Goal: Task Accomplishment & Management: Manage account settings

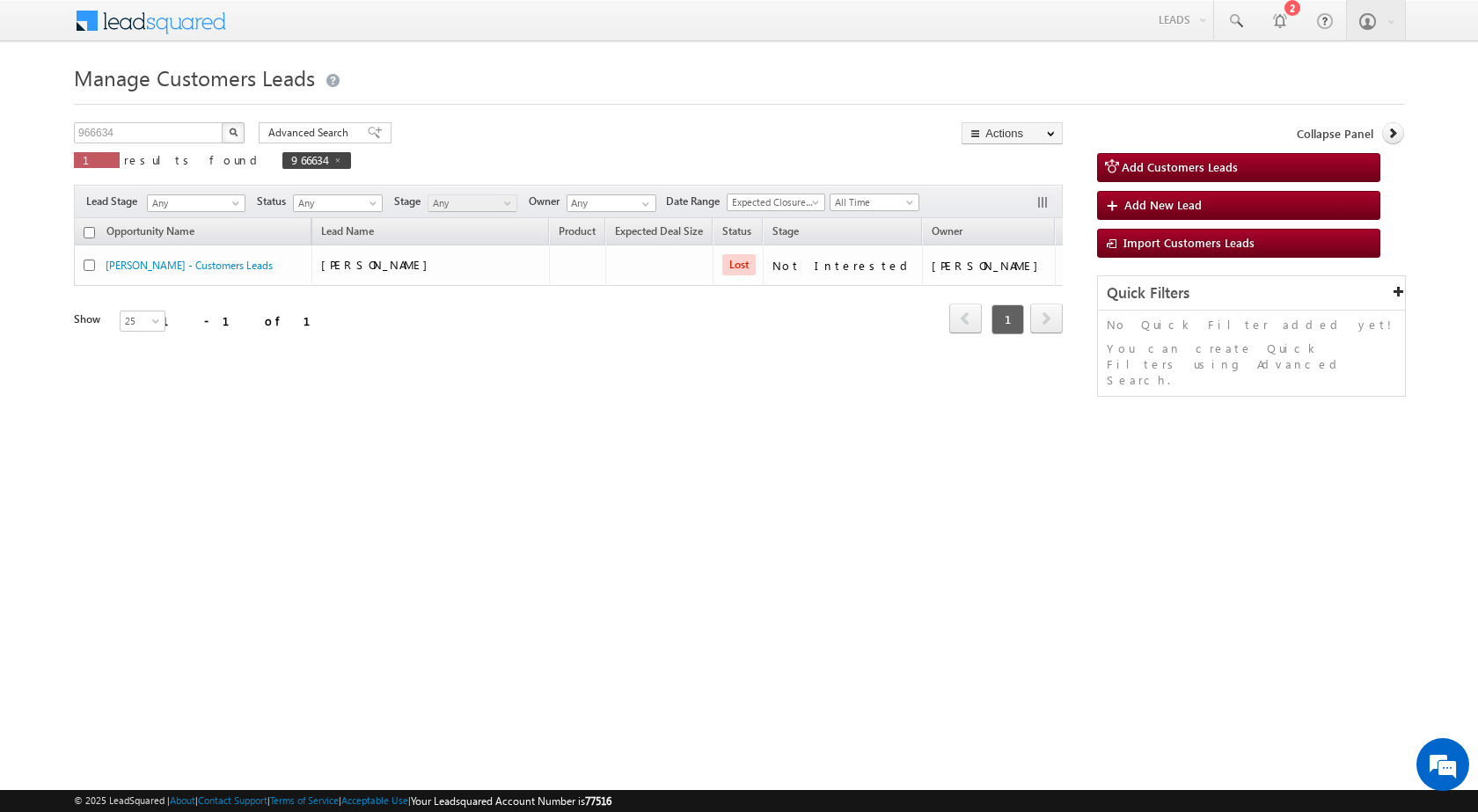
click at [164, 145] on div "966634 X 1 results found 966634" at bounding box center [212, 147] width 278 height 50
click at [333, 159] on span at bounding box center [337, 159] width 8 height 8
type input "Search Customers Leads"
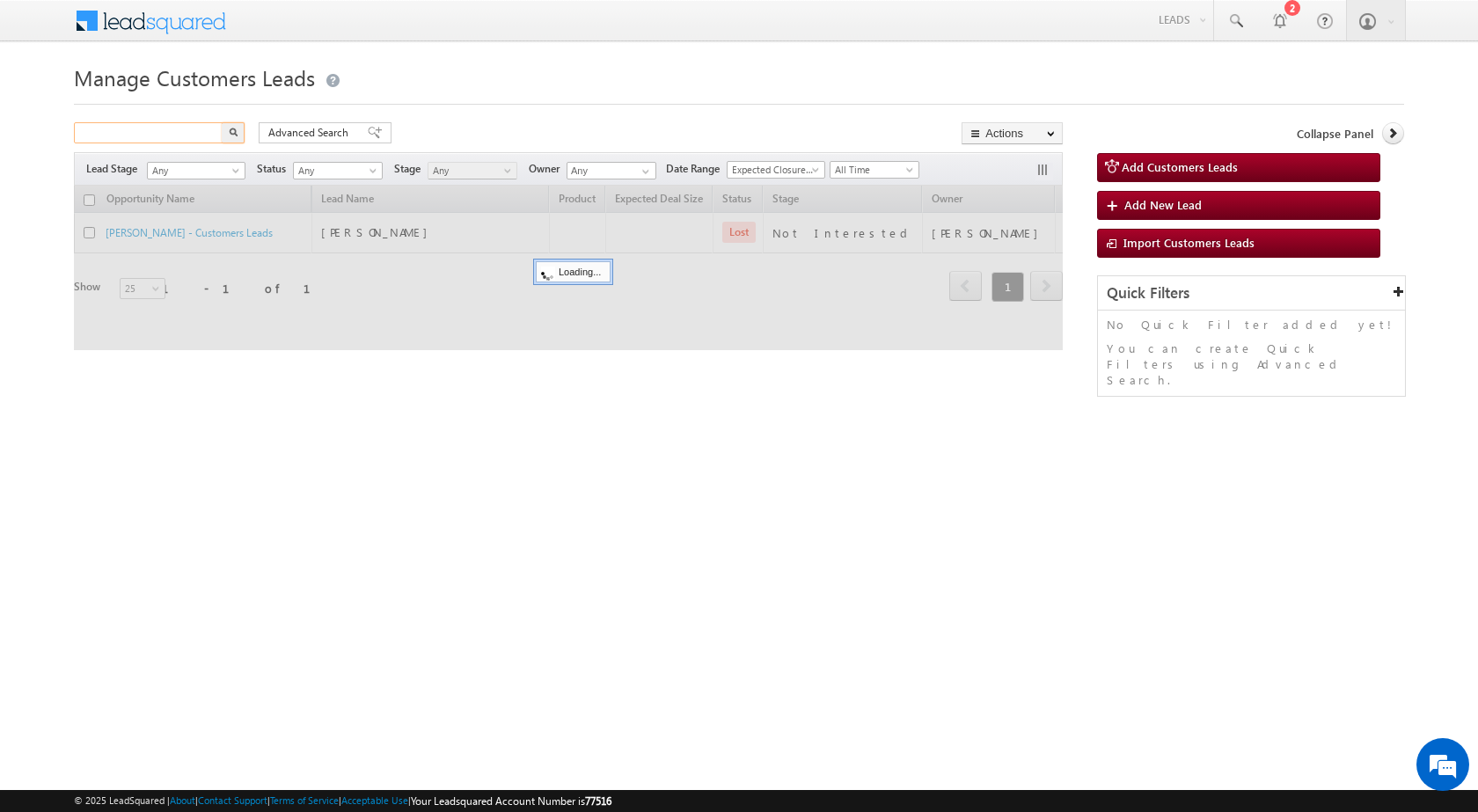
click at [166, 134] on input "text" at bounding box center [149, 132] width 151 height 21
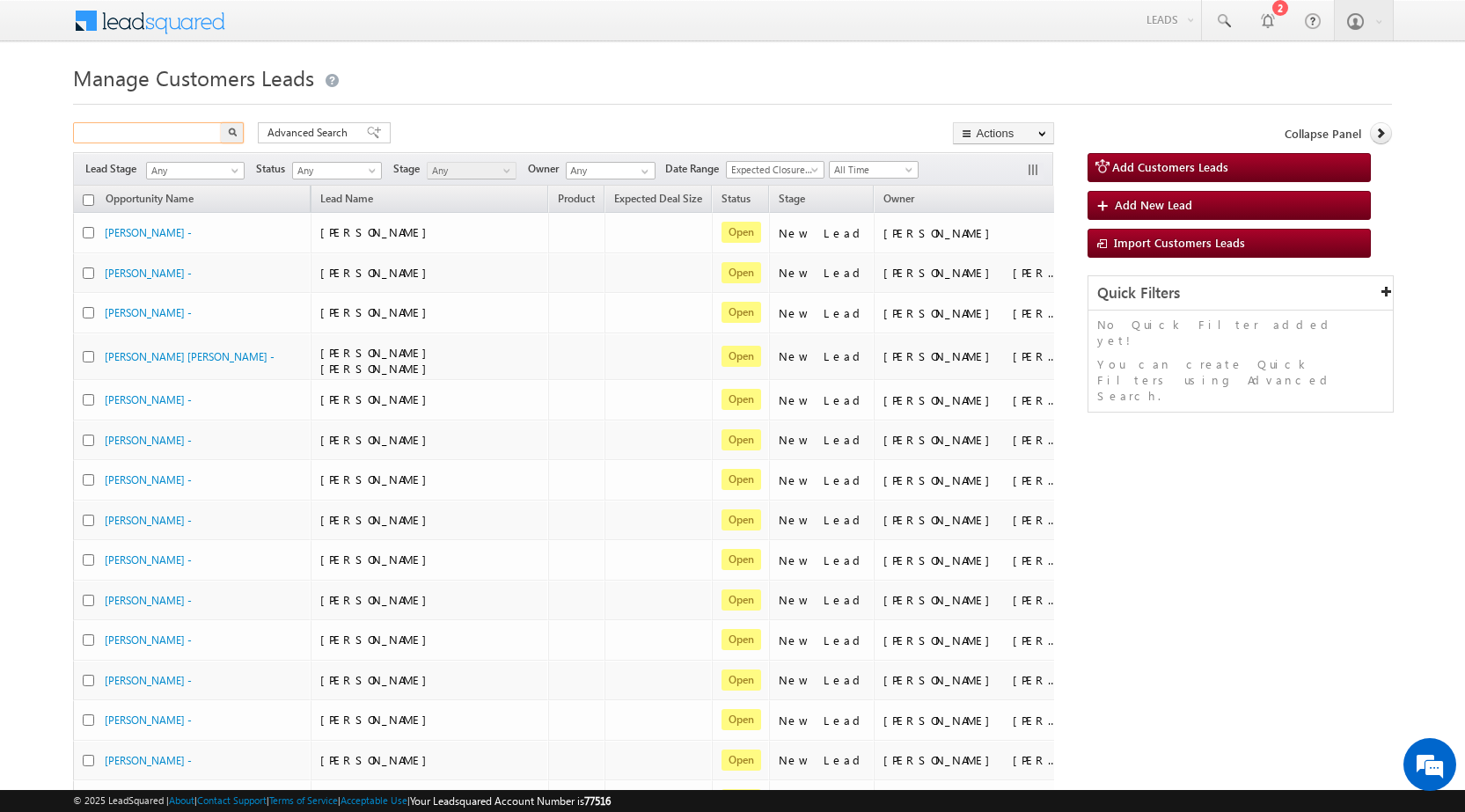
paste input "959729"
type input "959729"
click at [221, 122] on button "button" at bounding box center [232, 132] width 23 height 21
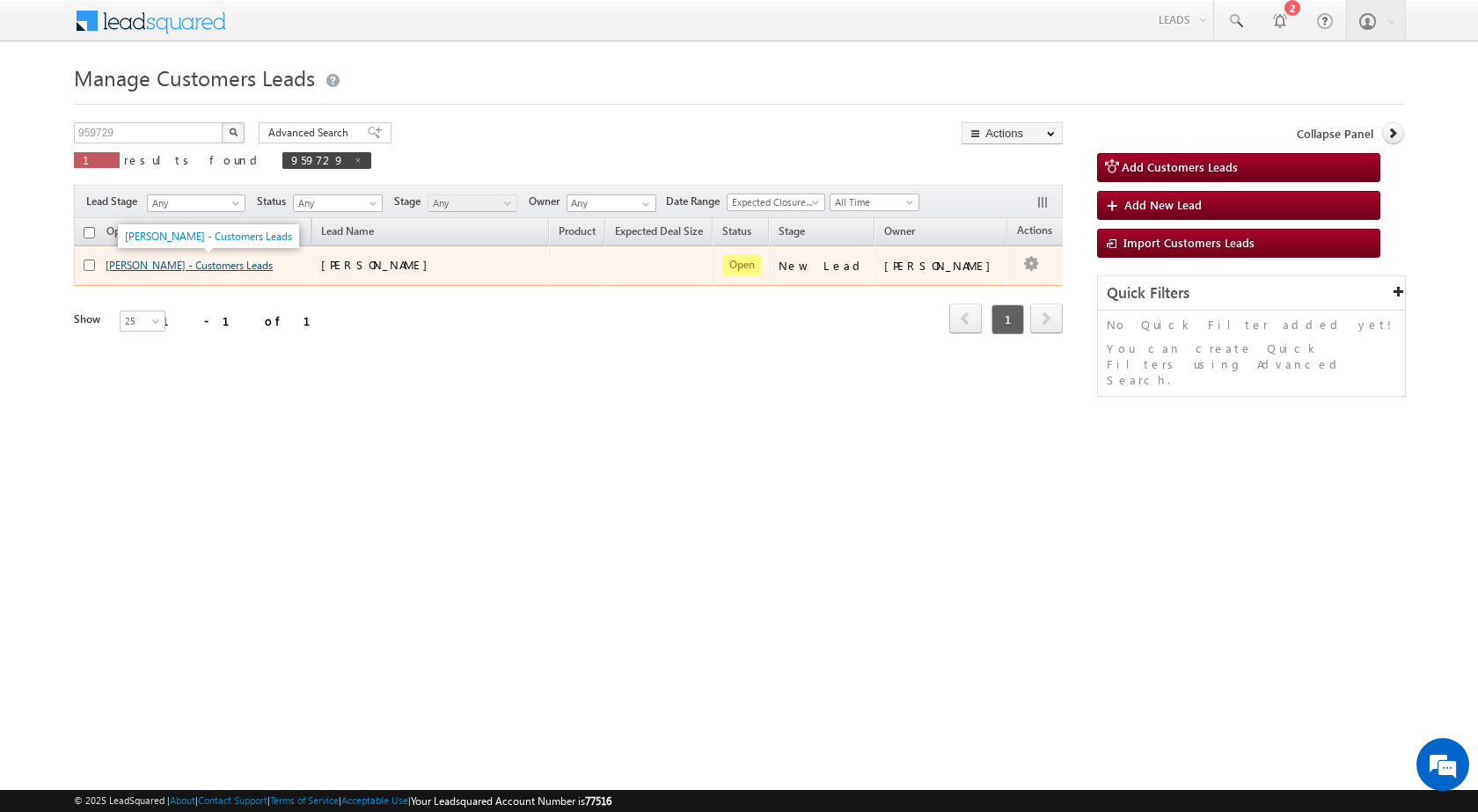
click at [147, 270] on link "[PERSON_NAME] - Customers Leads" at bounding box center [189, 265] width 168 height 13
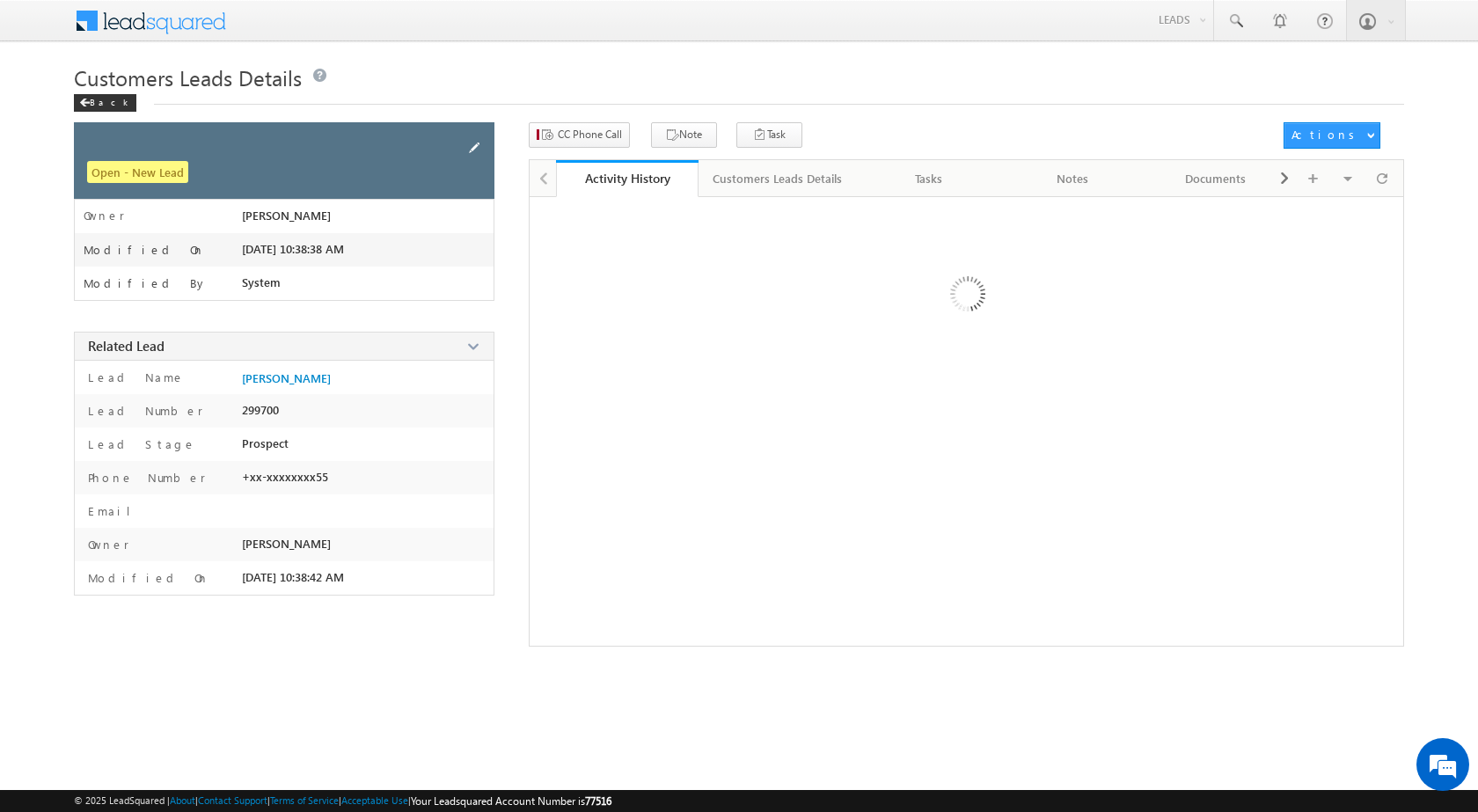
click at [470, 146] on span at bounding box center [474, 147] width 20 height 20
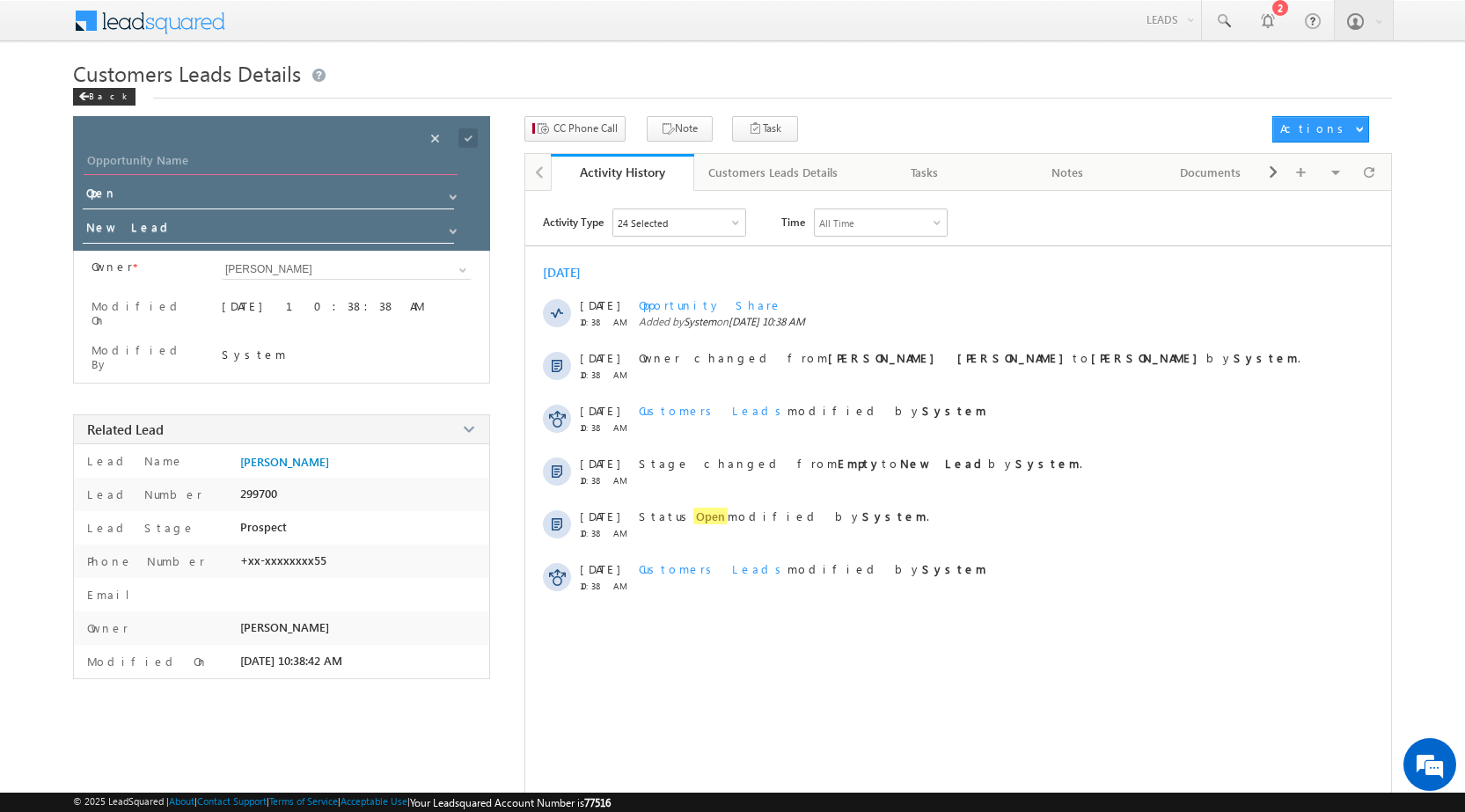
click at [149, 167] on input "Opportunity Name" at bounding box center [271, 163] width 374 height 24
type input "[PERSON_NAME]"
click at [162, 232] on input "New Lead" at bounding box center [269, 230] width 373 height 28
click at [129, 255] on link "Sales Marked" at bounding box center [269, 255] width 373 height 20
type input "Sales Marked"
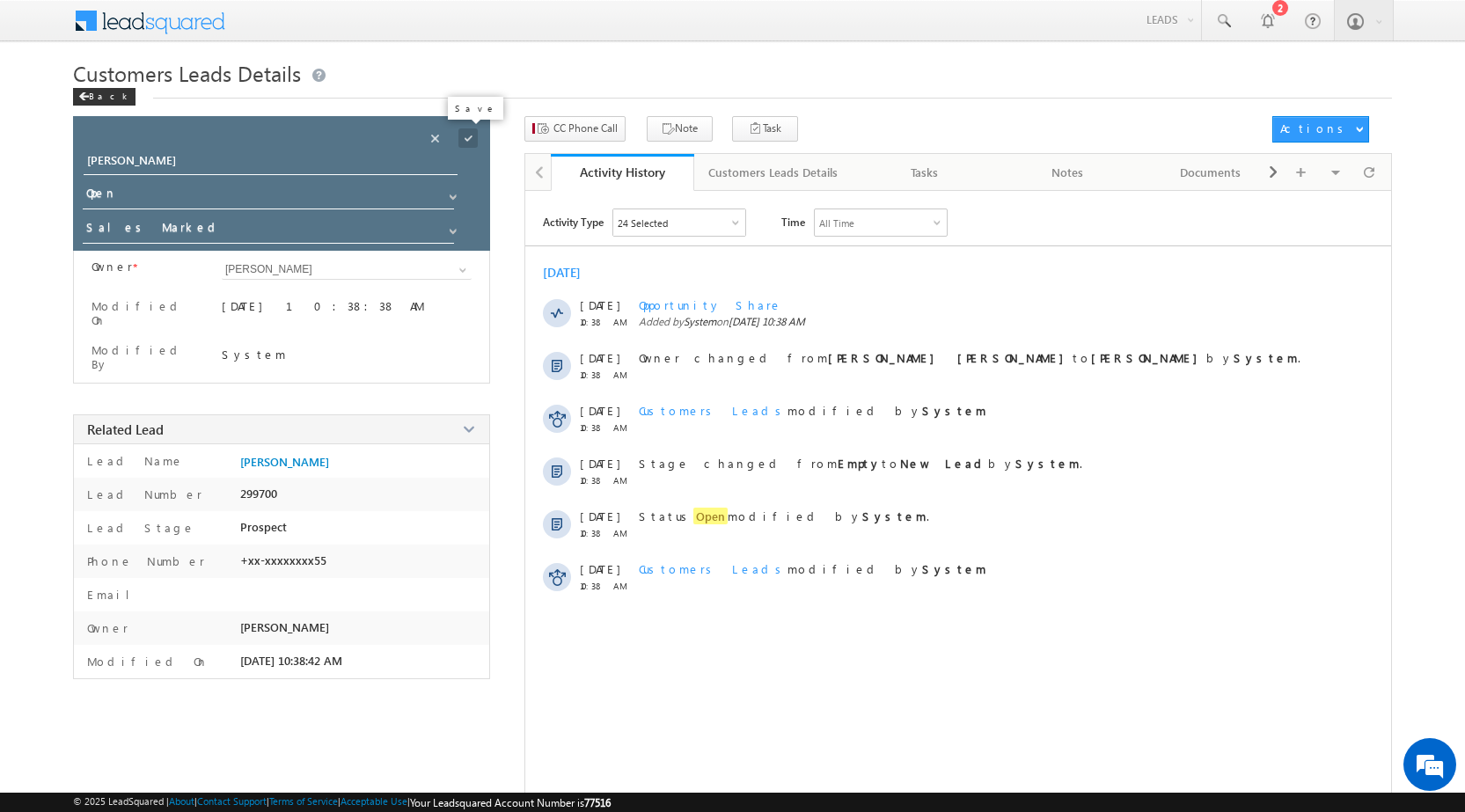
click at [476, 145] on span at bounding box center [468, 138] width 20 height 20
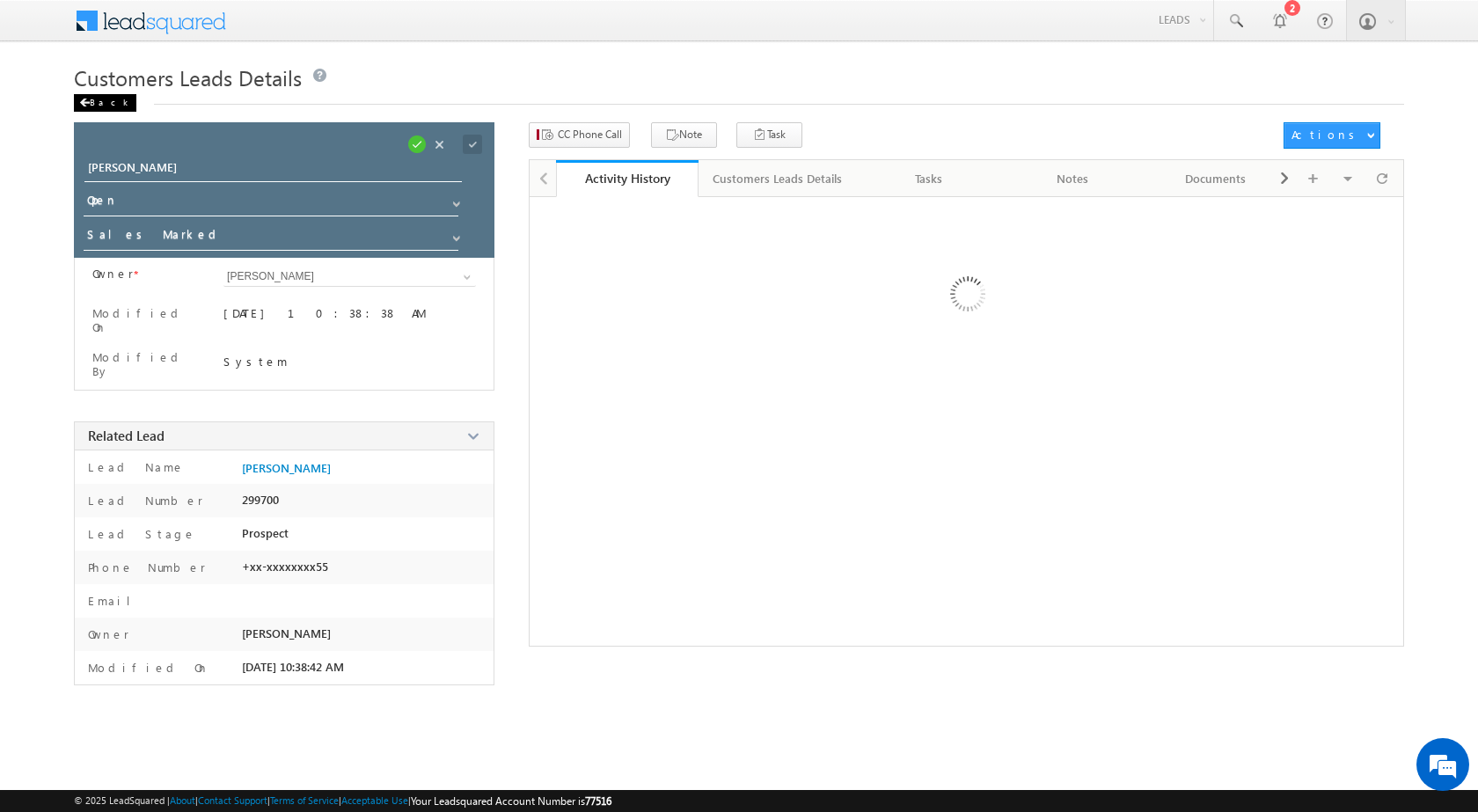
click at [110, 104] on div "Back" at bounding box center [104, 102] width 62 height 18
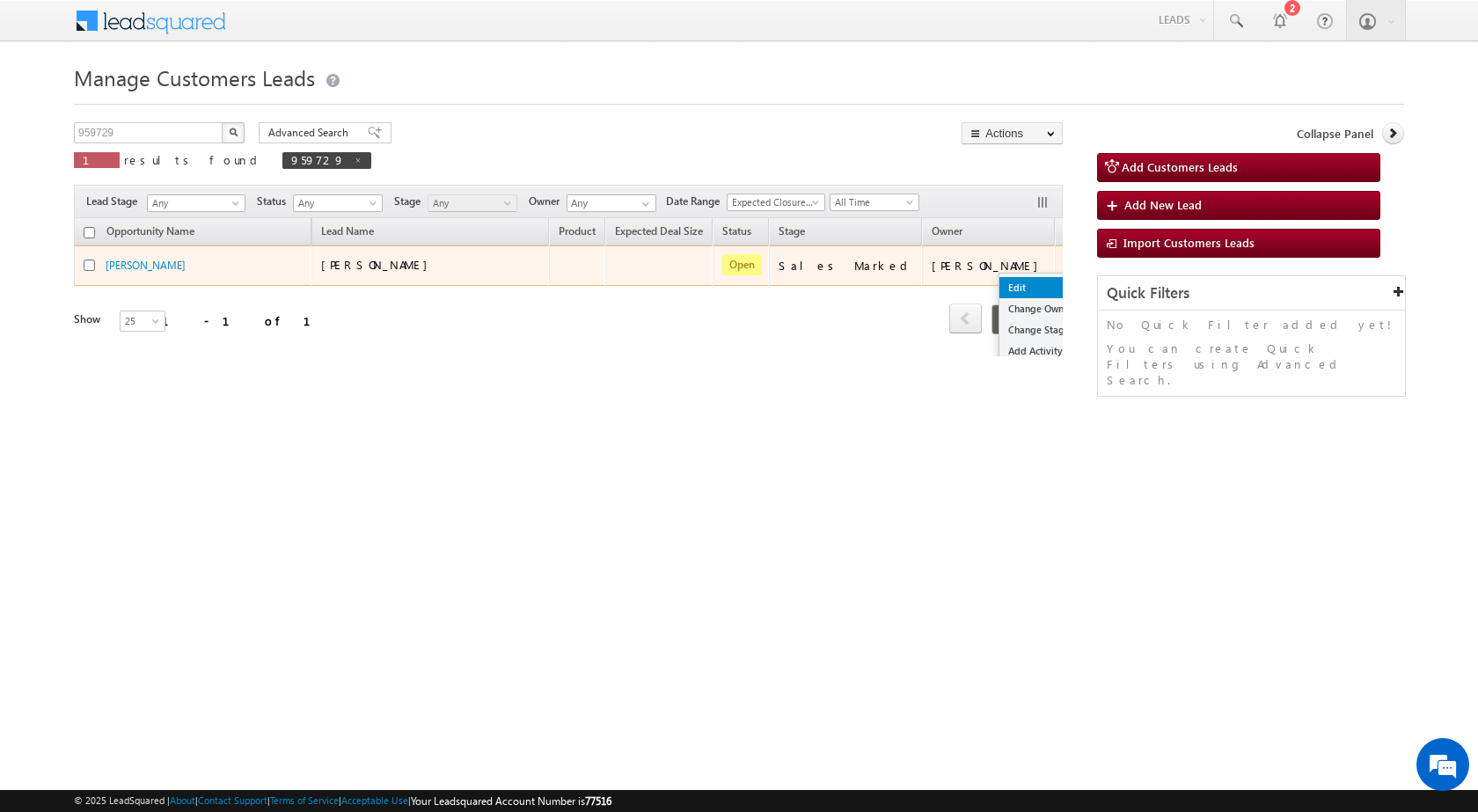
click at [999, 280] on link "Edit" at bounding box center [1043, 288] width 88 height 21
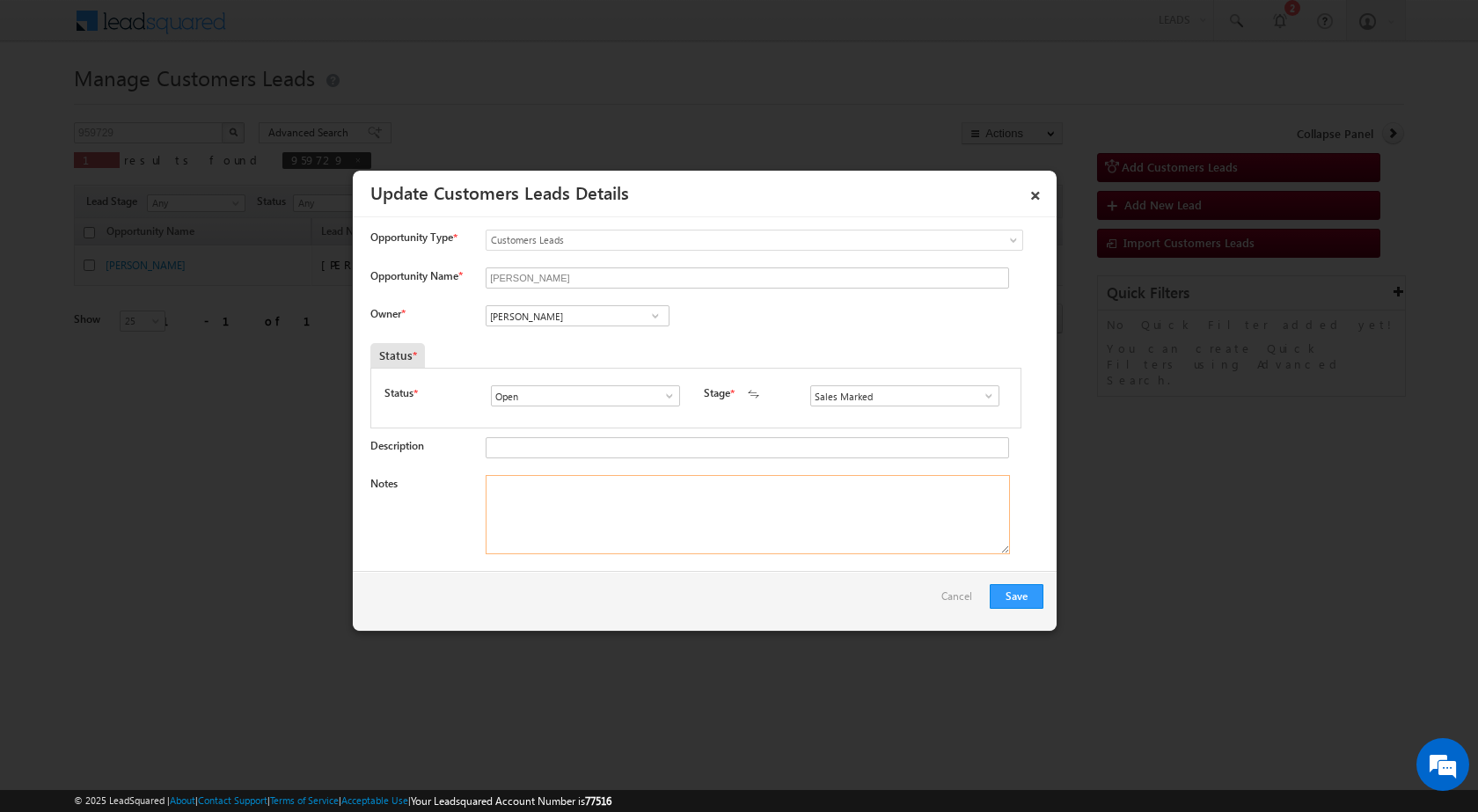
click at [627, 525] on textarea "Notes" at bounding box center [748, 514] width 524 height 79
paste textarea "959729 / Mobile no - 8218173163 / Name - MANJEETA / Speak to son - Arun / Cust …"
type textarea "959729 / Mobile no - 8218173163 / Name - MANJEETA / Speak to son - Arun / Cust …"
click at [571, 326] on input "[PERSON_NAME]" at bounding box center [577, 316] width 183 height 21
paste input "kunal.kumar1@sgrlimited.in"
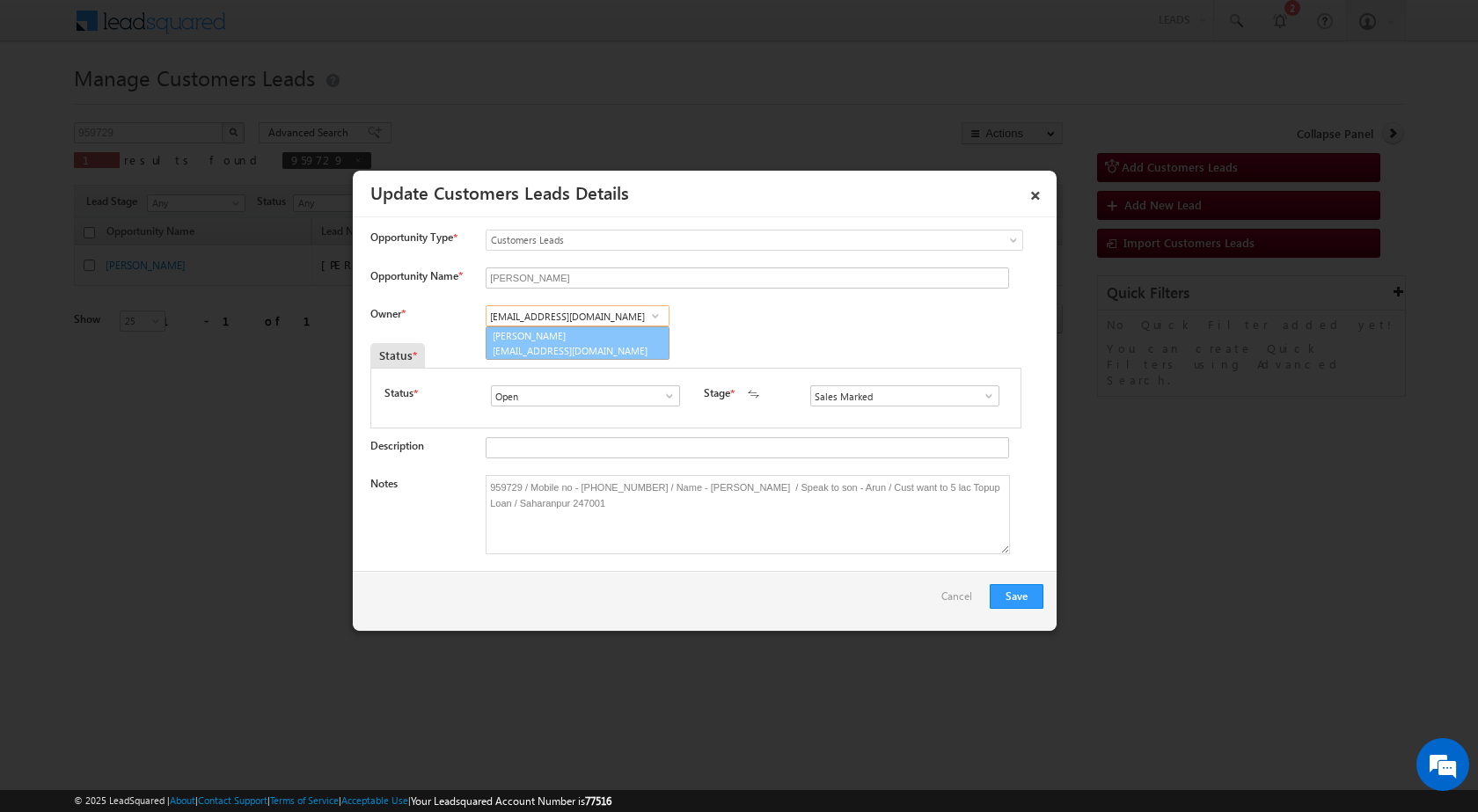
click at [569, 342] on link "Kunal Kumar kunal.kumar1@sgrlimited.in" at bounding box center [577, 344] width 183 height 34
type input "Kunal Kumar"
click at [1020, 596] on button "Save" at bounding box center [1017, 596] width 54 height 24
